Goal: Navigation & Orientation: Go to known website

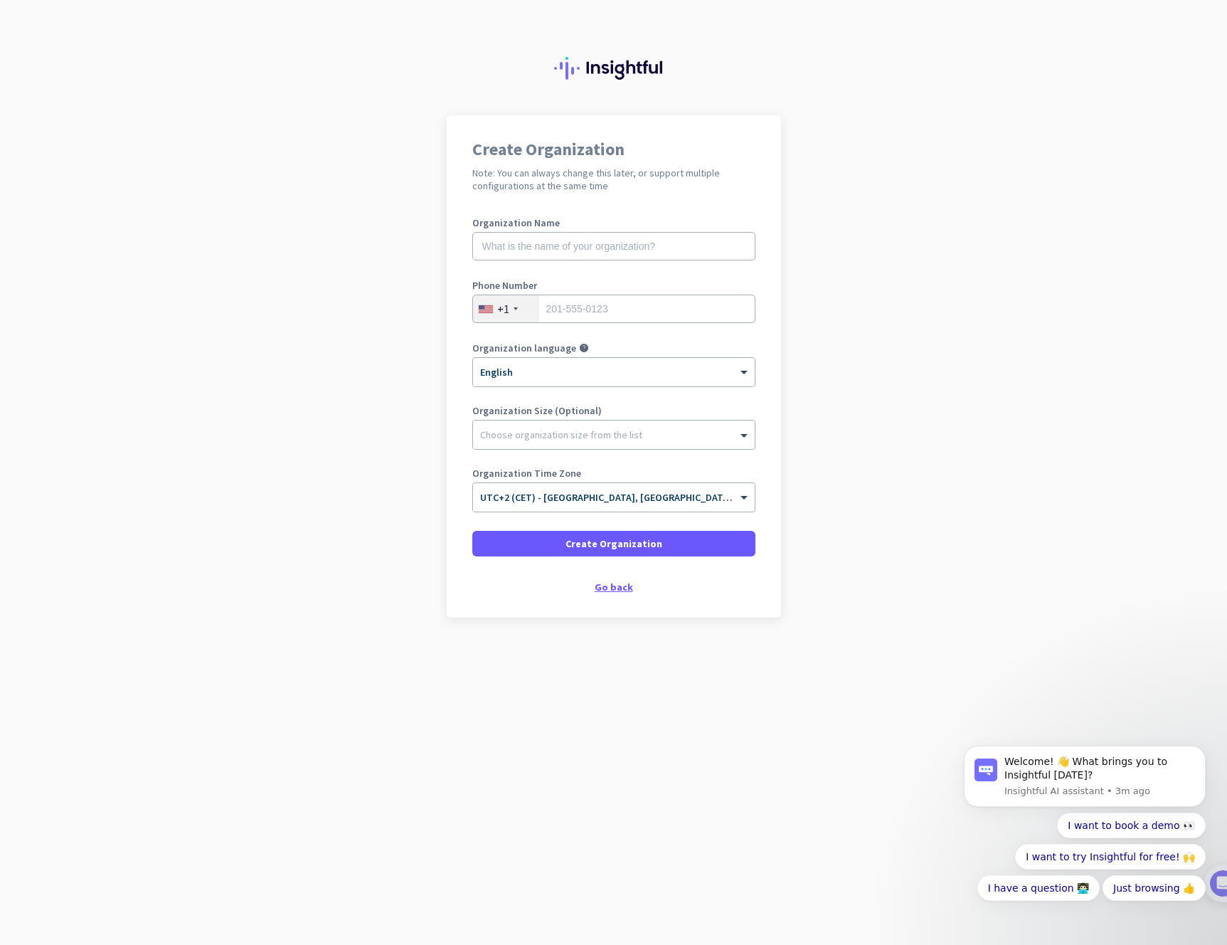
click at [615, 592] on div "Go back" at bounding box center [613, 587] width 283 height 10
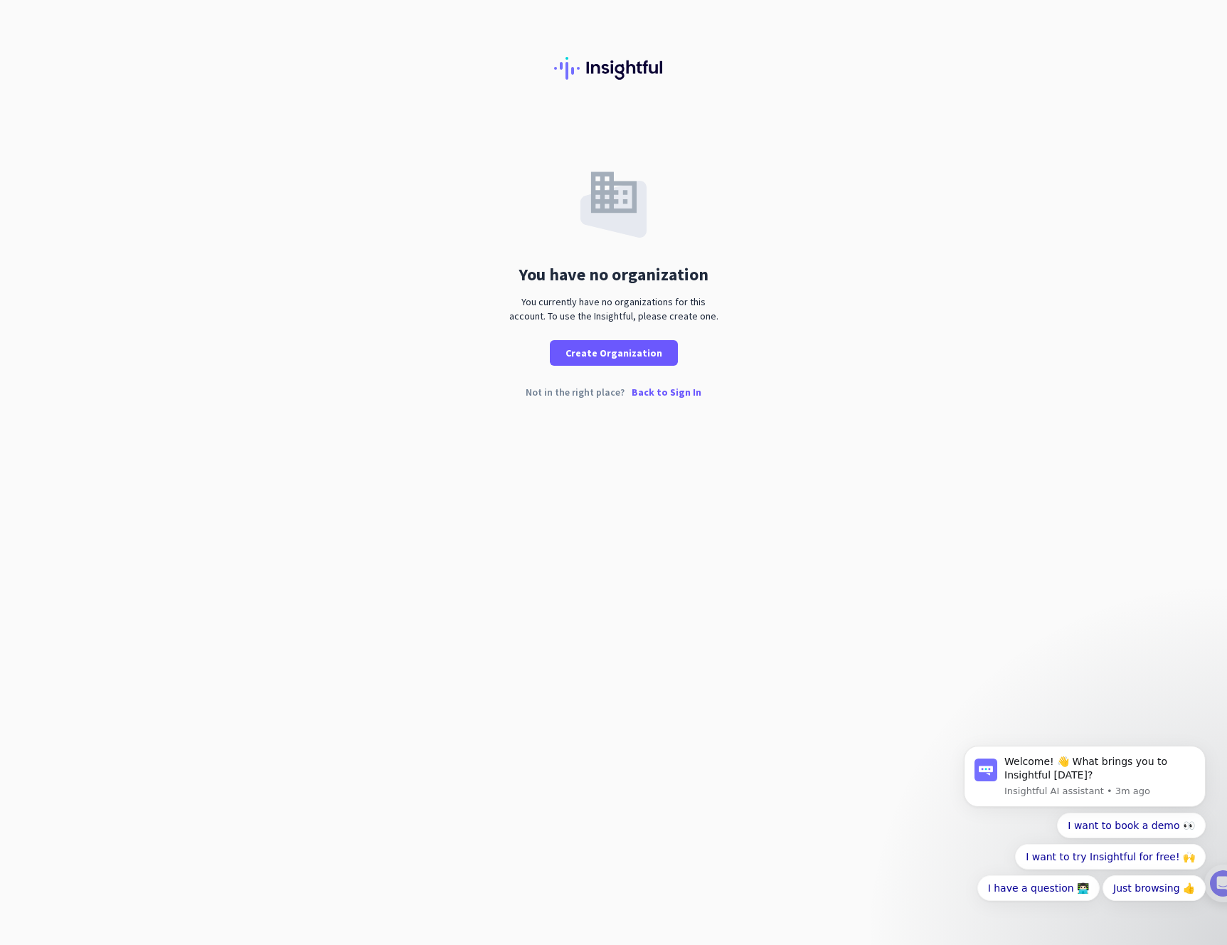
click at [680, 397] on p "Back to Sign In" at bounding box center [667, 392] width 70 height 10
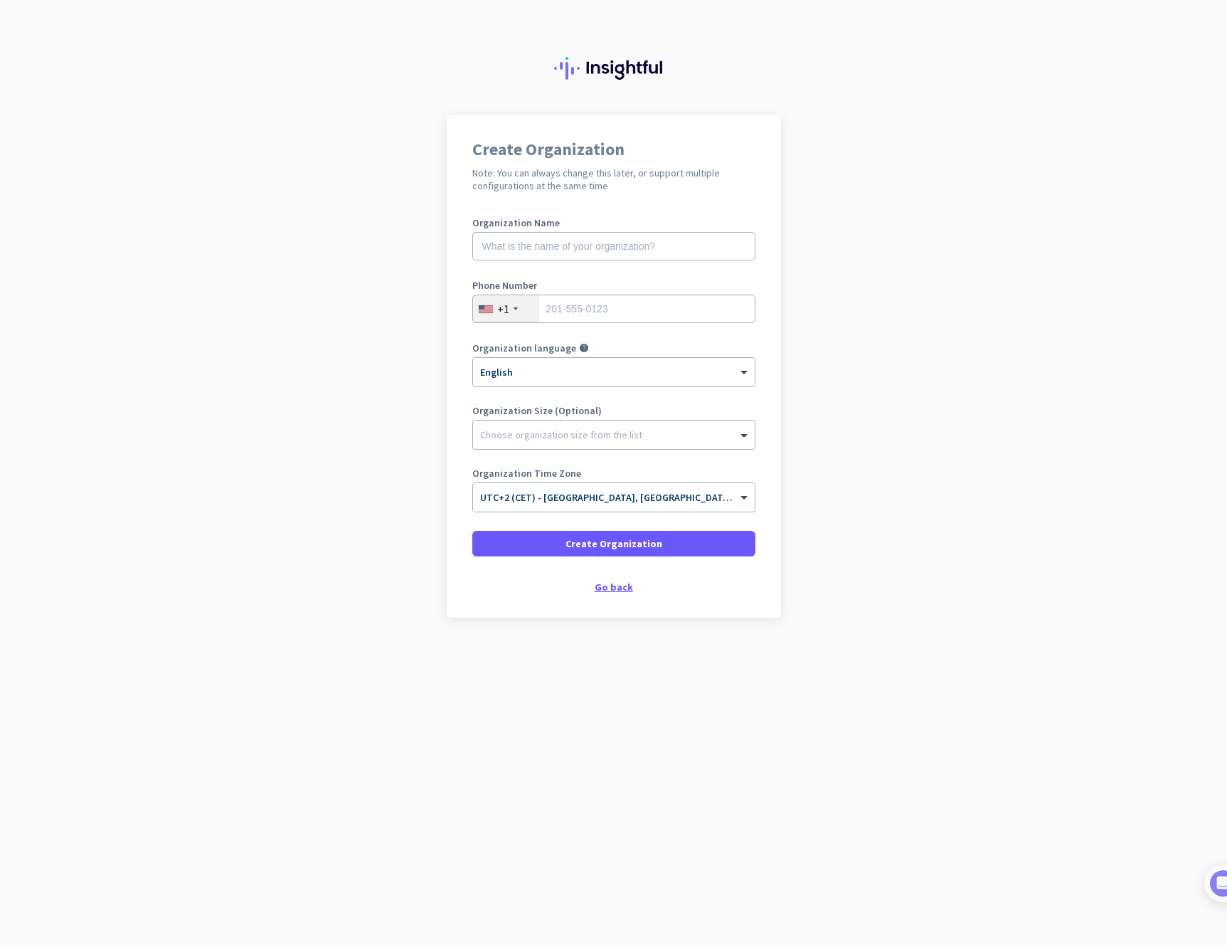
click at [614, 589] on div "Go back" at bounding box center [613, 587] width 283 height 10
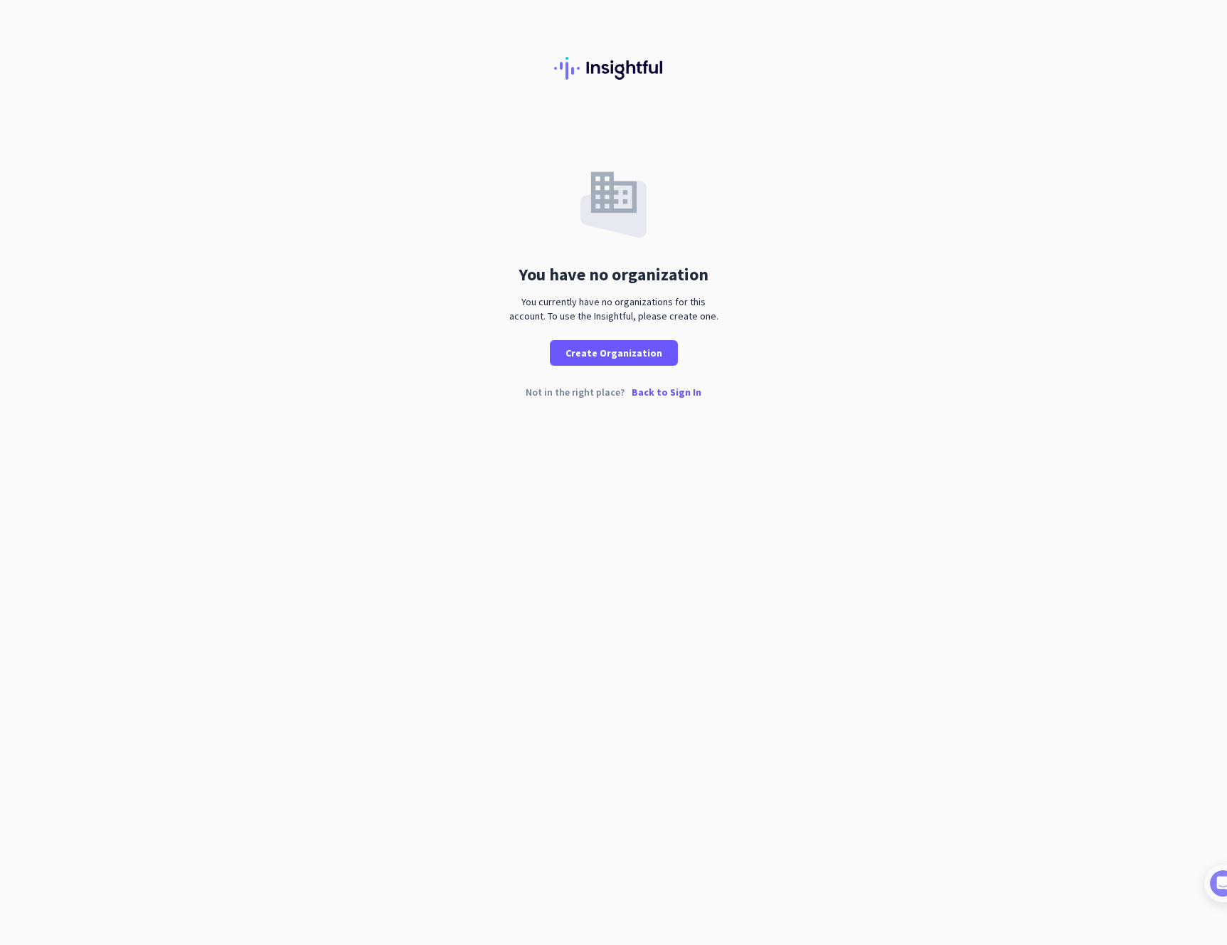
click at [664, 394] on p "Back to Sign In" at bounding box center [667, 392] width 70 height 10
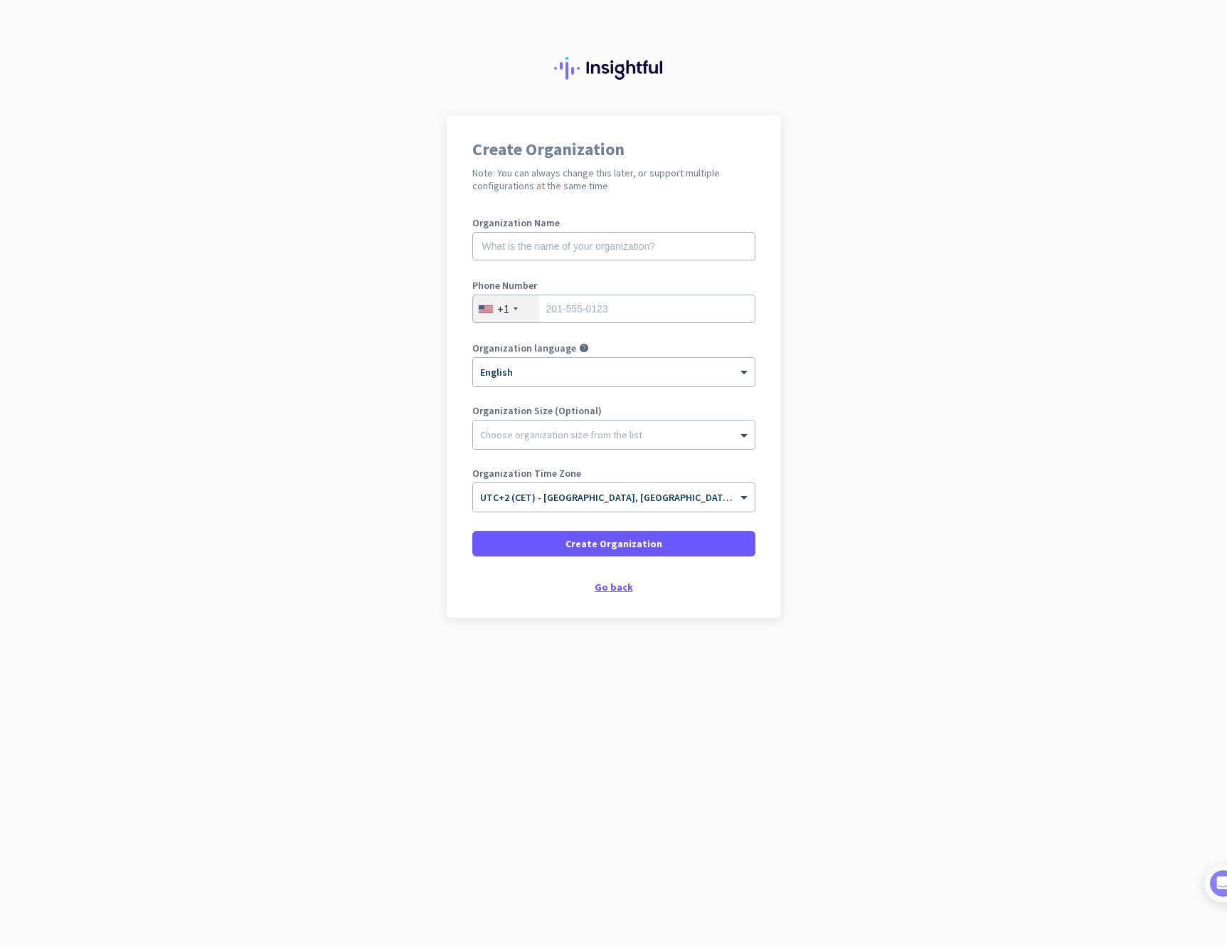
click at [614, 584] on div "Go back" at bounding box center [613, 587] width 283 height 10
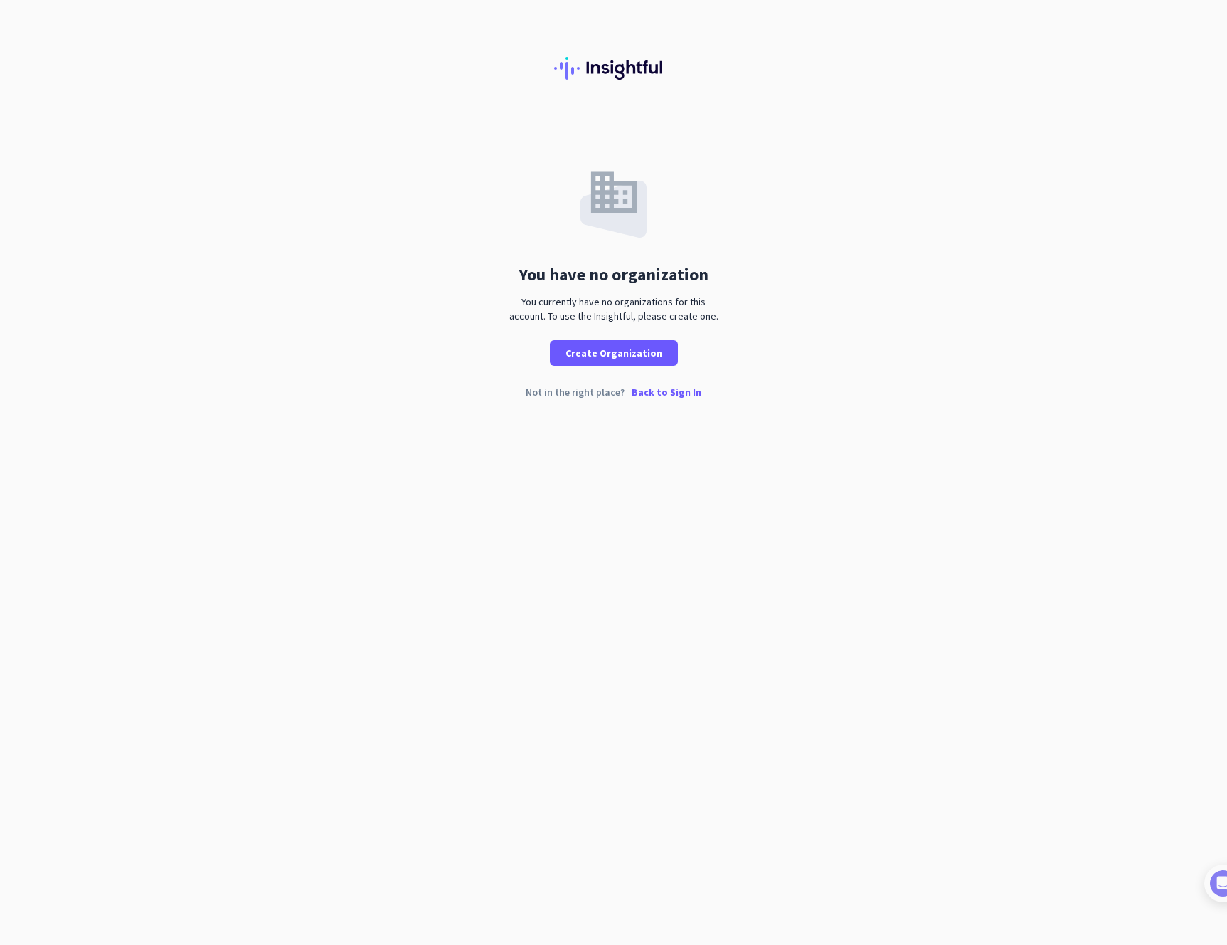
click at [670, 397] on p "Back to Sign In" at bounding box center [667, 392] width 70 height 10
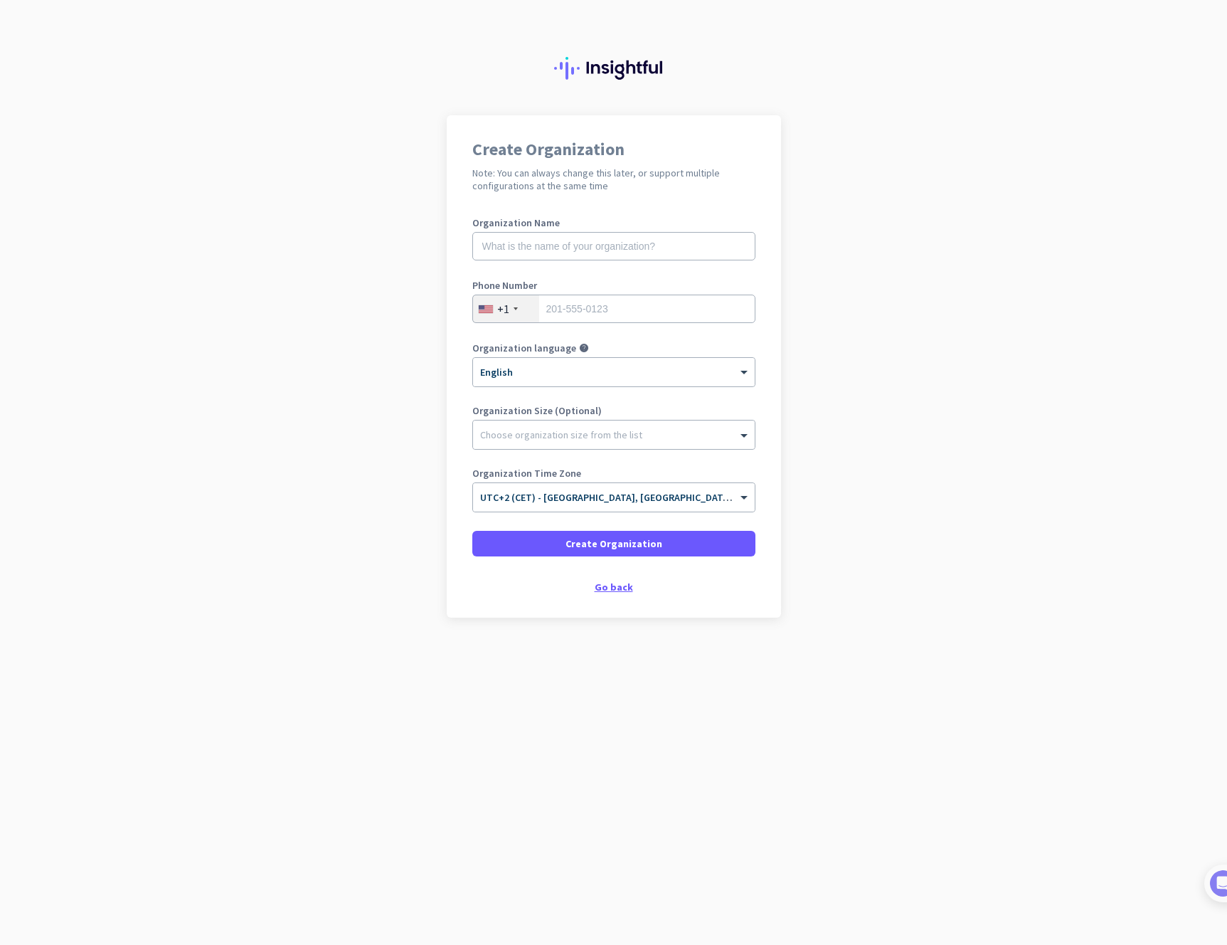
click at [616, 592] on div "Go back" at bounding box center [613, 587] width 283 height 10
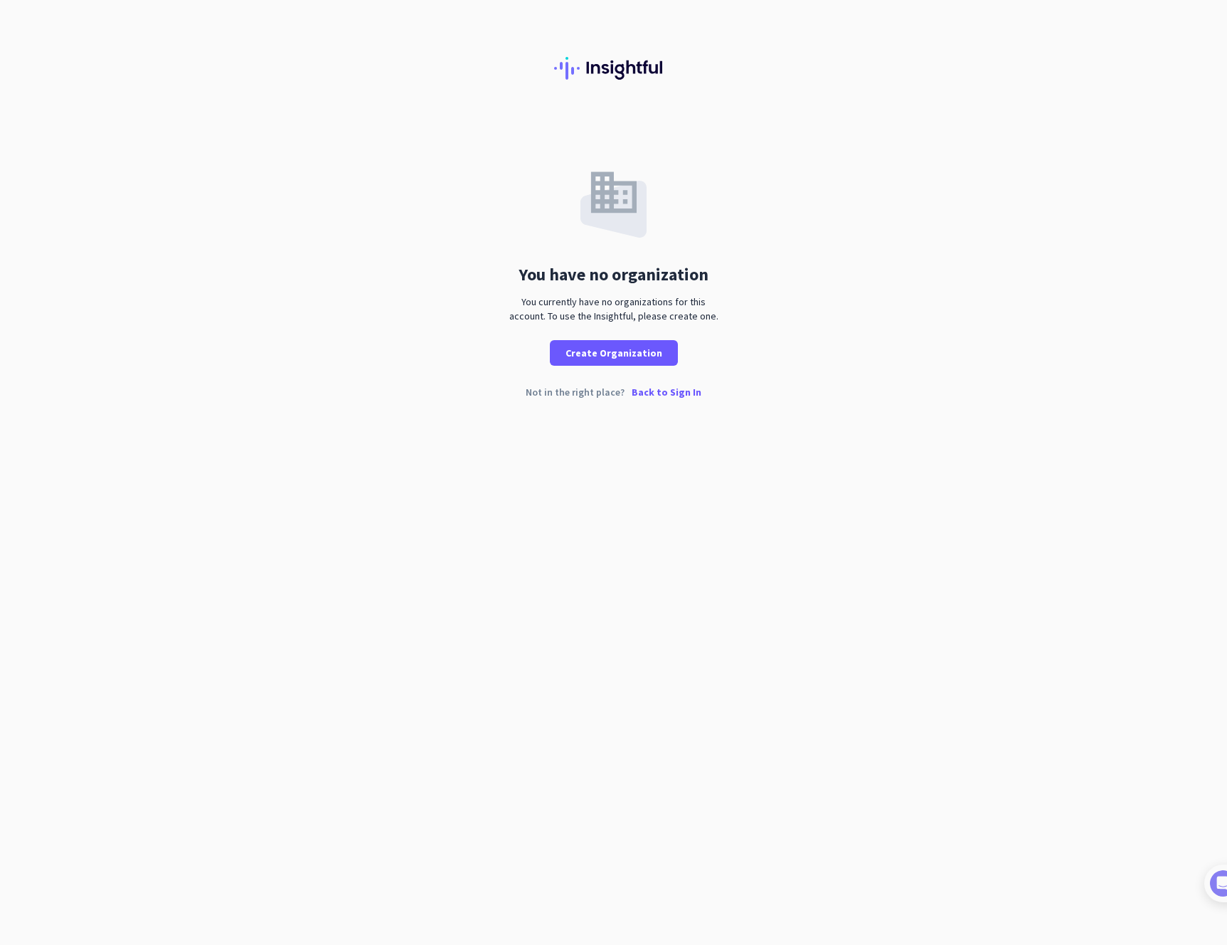
click at [667, 390] on p "Back to Sign In" at bounding box center [667, 392] width 70 height 10
